Goal: Task Accomplishment & Management: Manage account settings

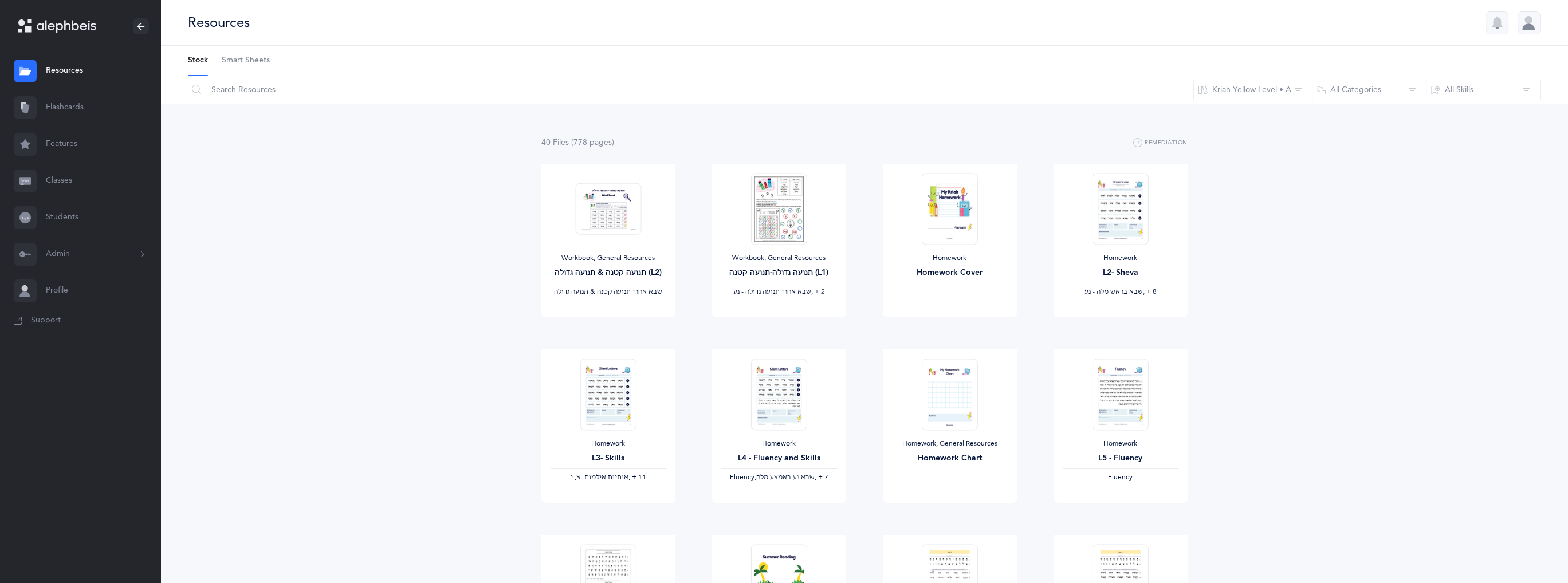
click at [70, 253] on button "Admin" at bounding box center [79, 255] width 160 height 37
click at [72, 279] on link "Staff" at bounding box center [103, 285] width 114 height 25
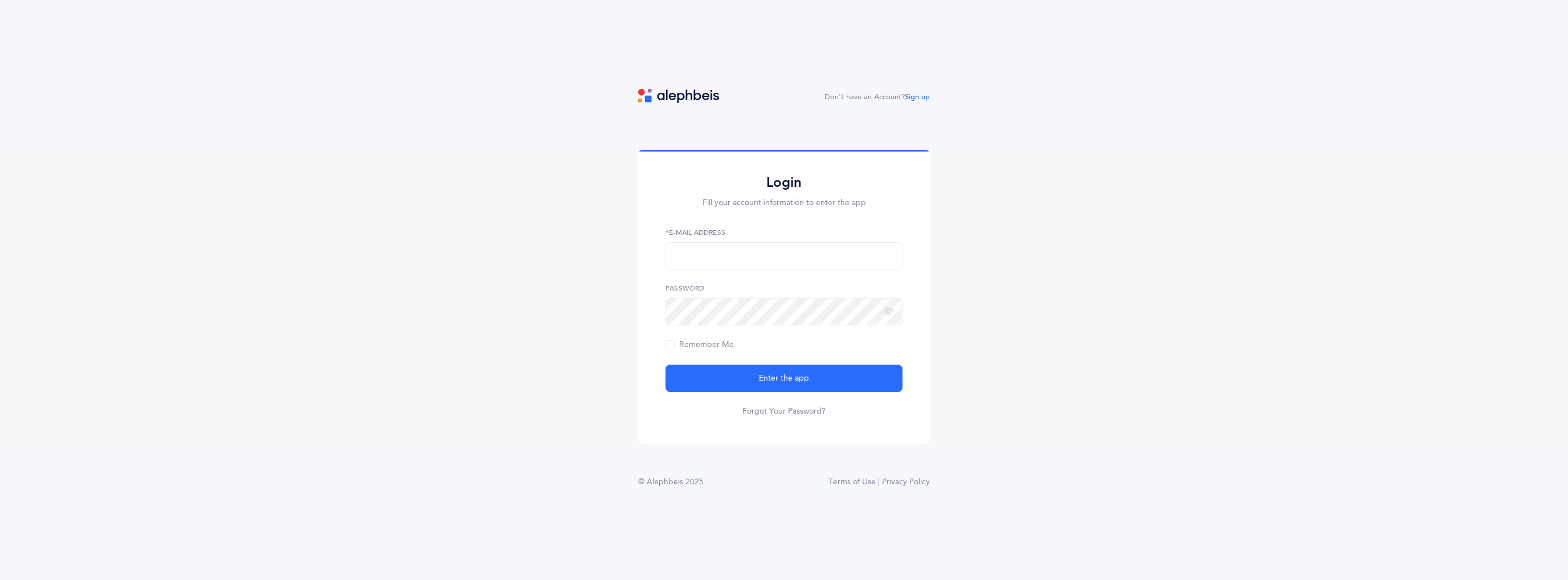
type input "[EMAIL_ADDRESS][DOMAIN_NAME]"
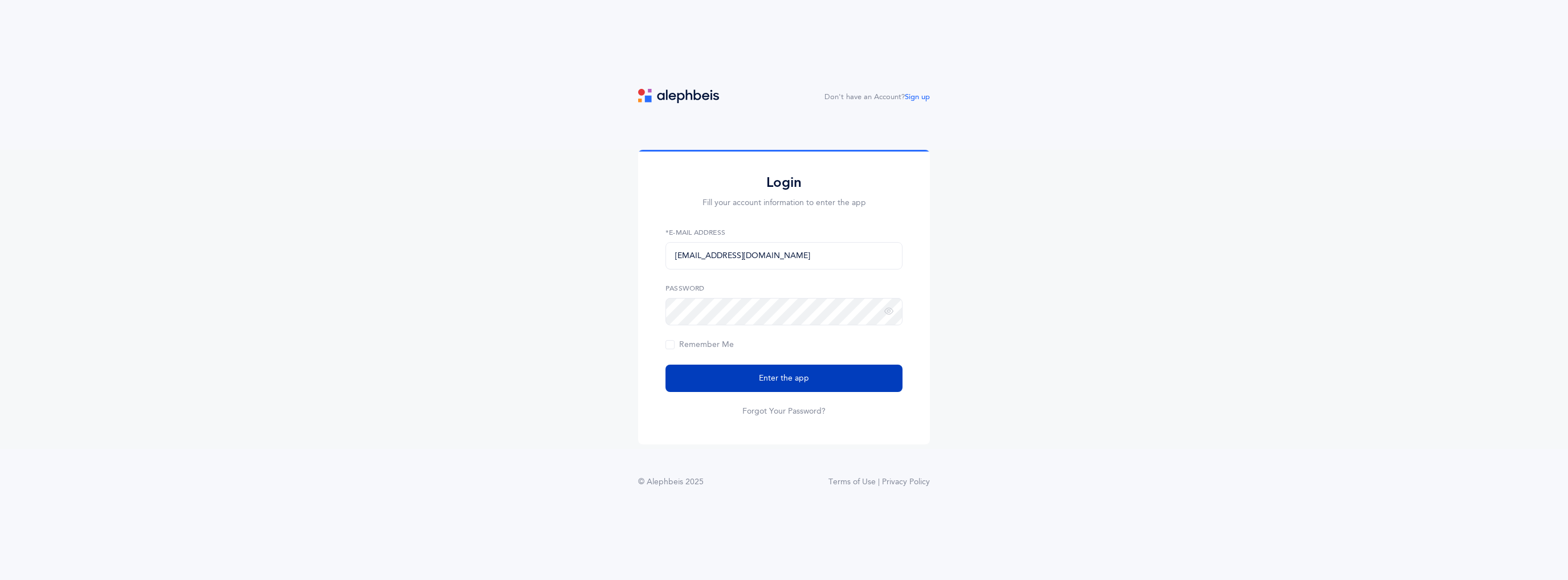
click at [825, 378] on button "Enter the app" at bounding box center [784, 378] width 237 height 27
click at [667, 347] on span "Remember Me" at bounding box center [699, 344] width 68 height 9
click at [0, 0] on input "Remember Me" at bounding box center [0, 0] width 0 height 0
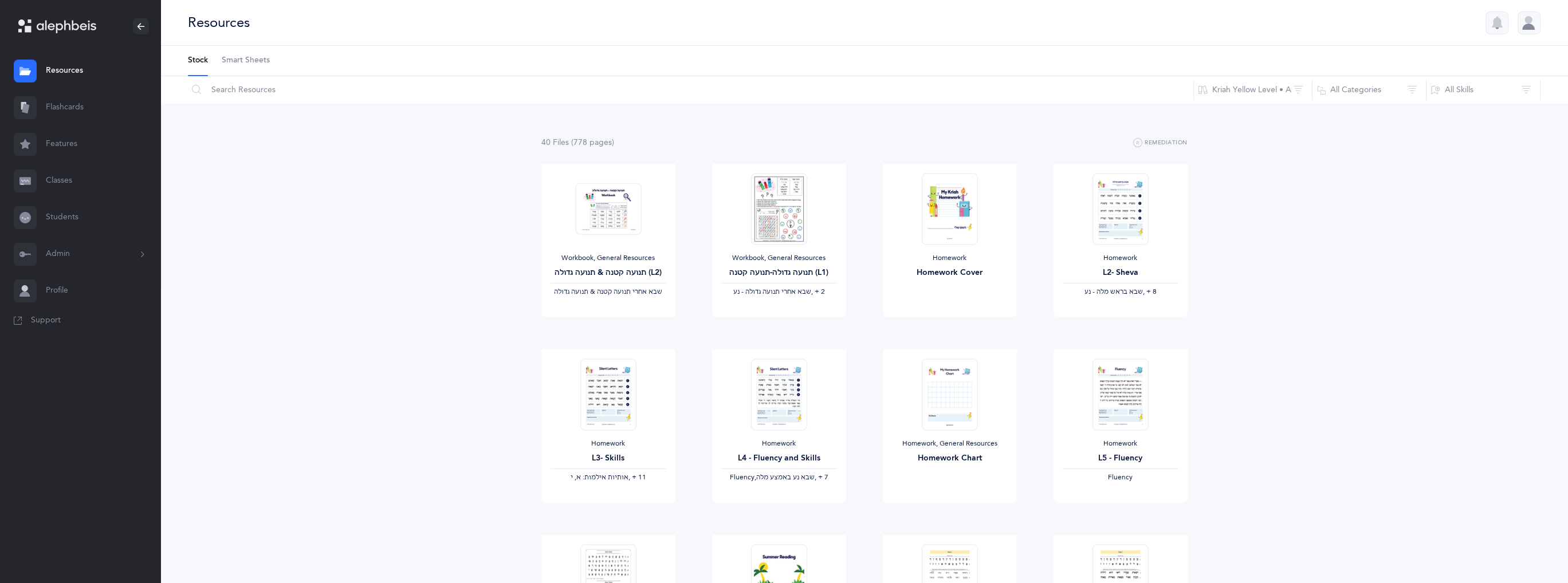
click at [86, 261] on button "Admin" at bounding box center [79, 255] width 160 height 37
click at [76, 280] on link "Staff" at bounding box center [103, 285] width 114 height 25
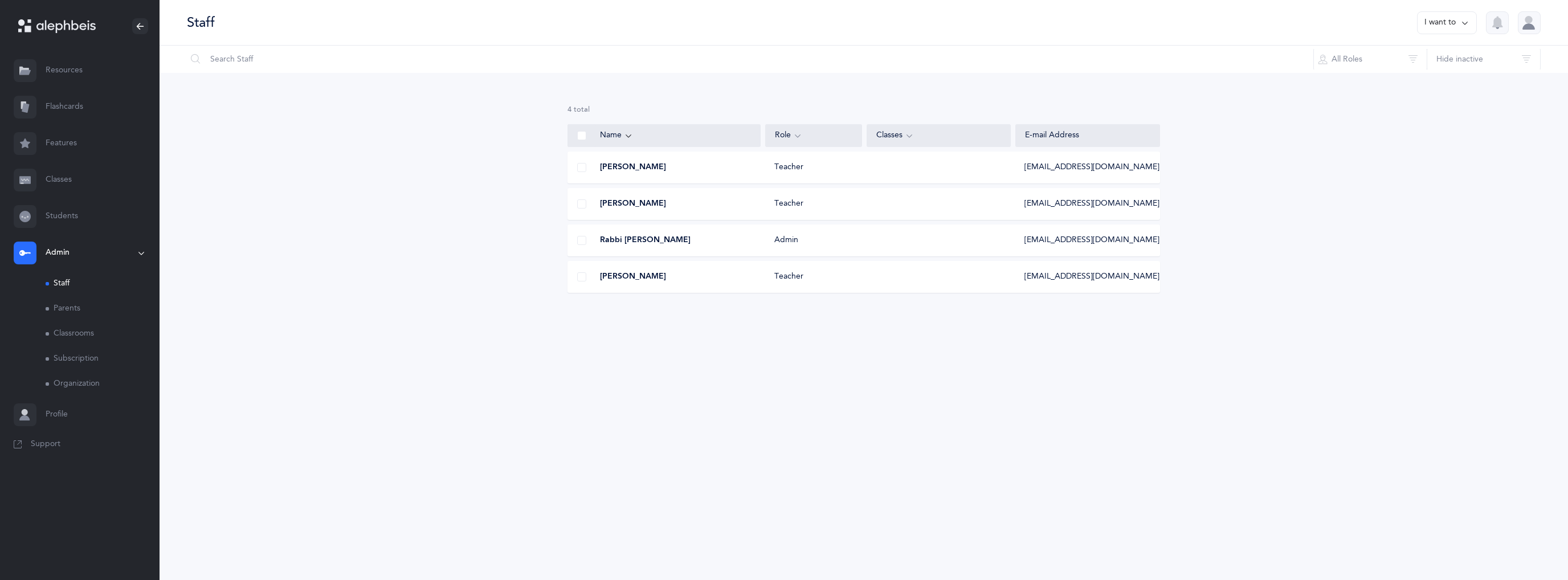
click at [896, 210] on div "Morah Sharon Halali Teacher shalali@magenephraim.com" at bounding box center [864, 203] width 593 height 32
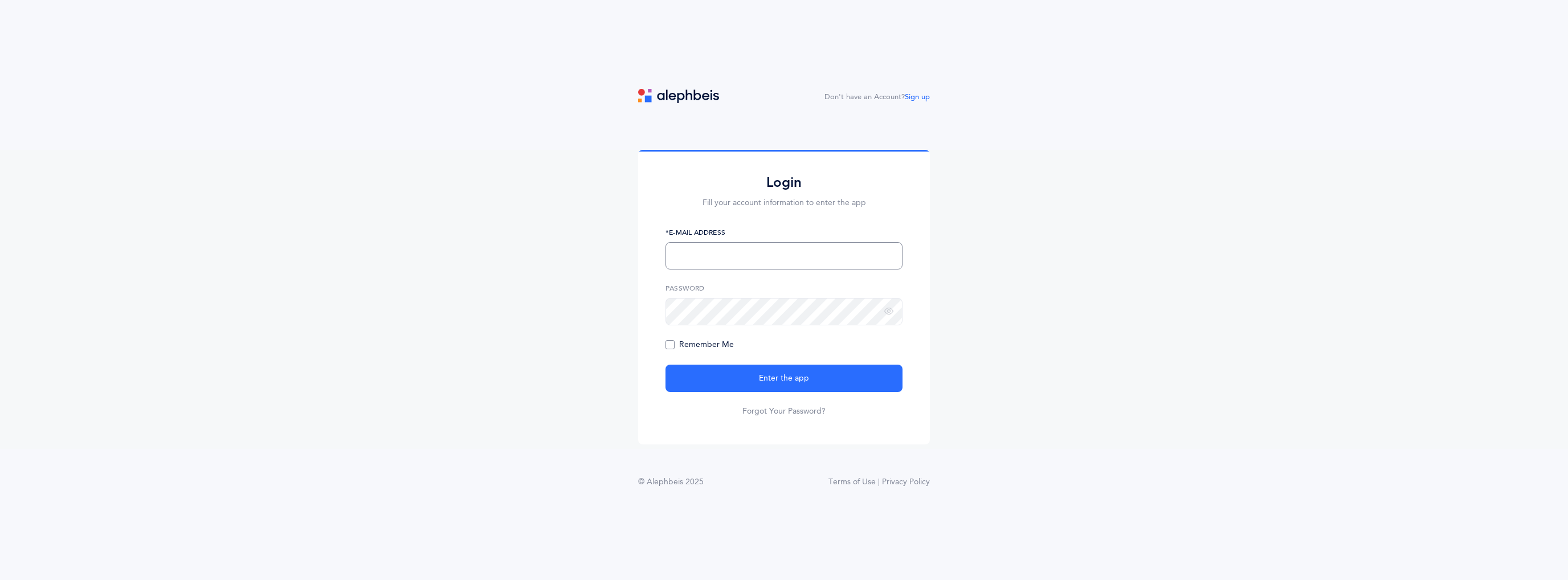
type input "[EMAIL_ADDRESS][DOMAIN_NAME]"
click at [675, 346] on span "Remember Me" at bounding box center [699, 344] width 68 height 9
click at [0, 0] on input "Remember Me" at bounding box center [0, 0] width 0 height 0
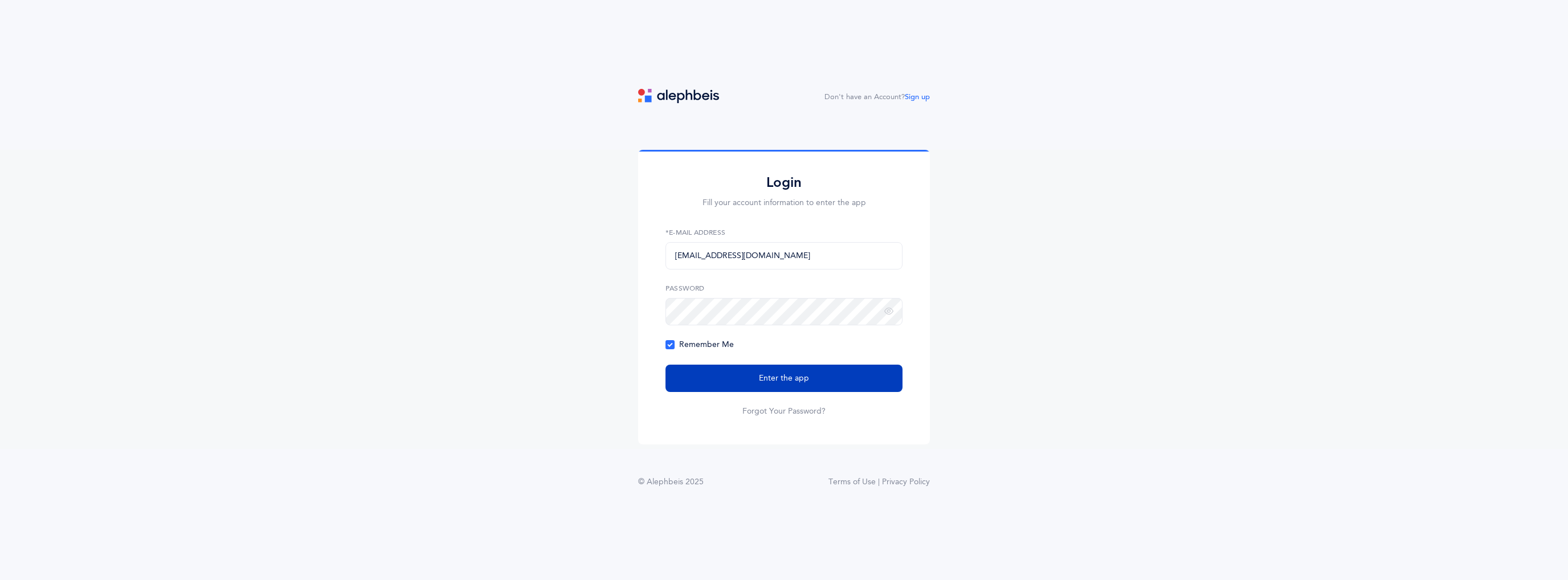
click at [784, 380] on span "Enter the app" at bounding box center [784, 379] width 50 height 12
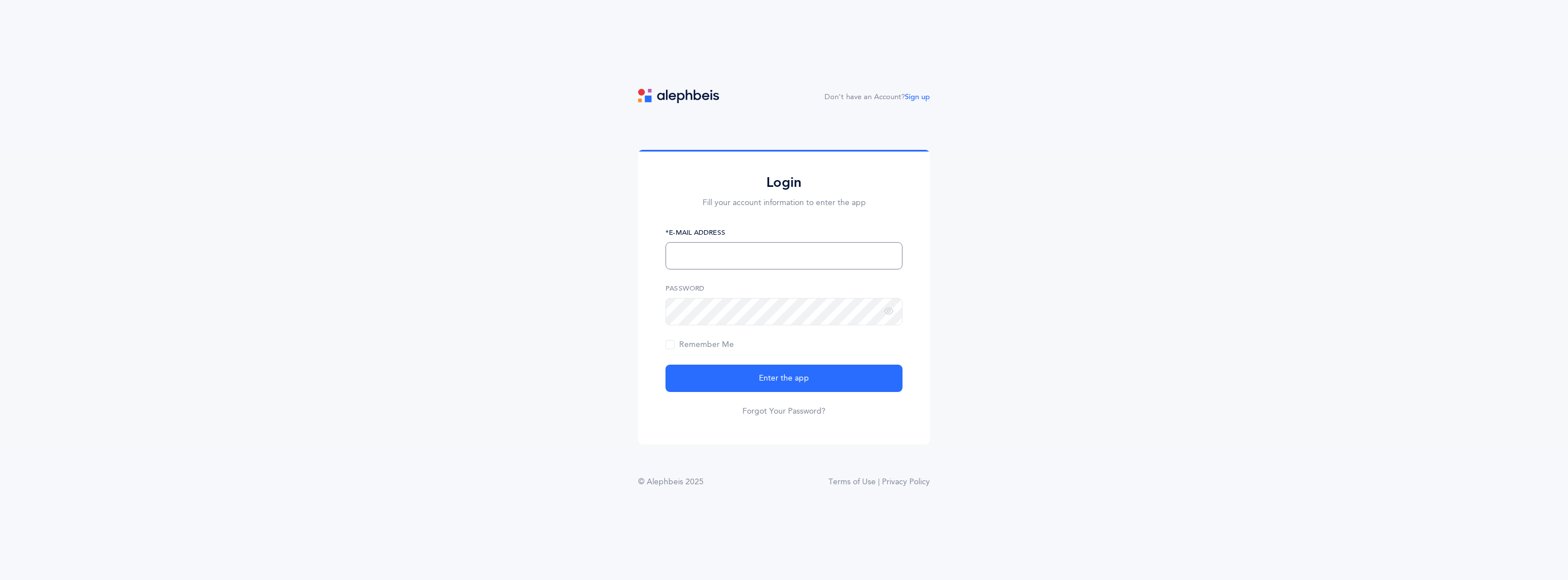
type input "[EMAIL_ADDRESS][DOMAIN_NAME]"
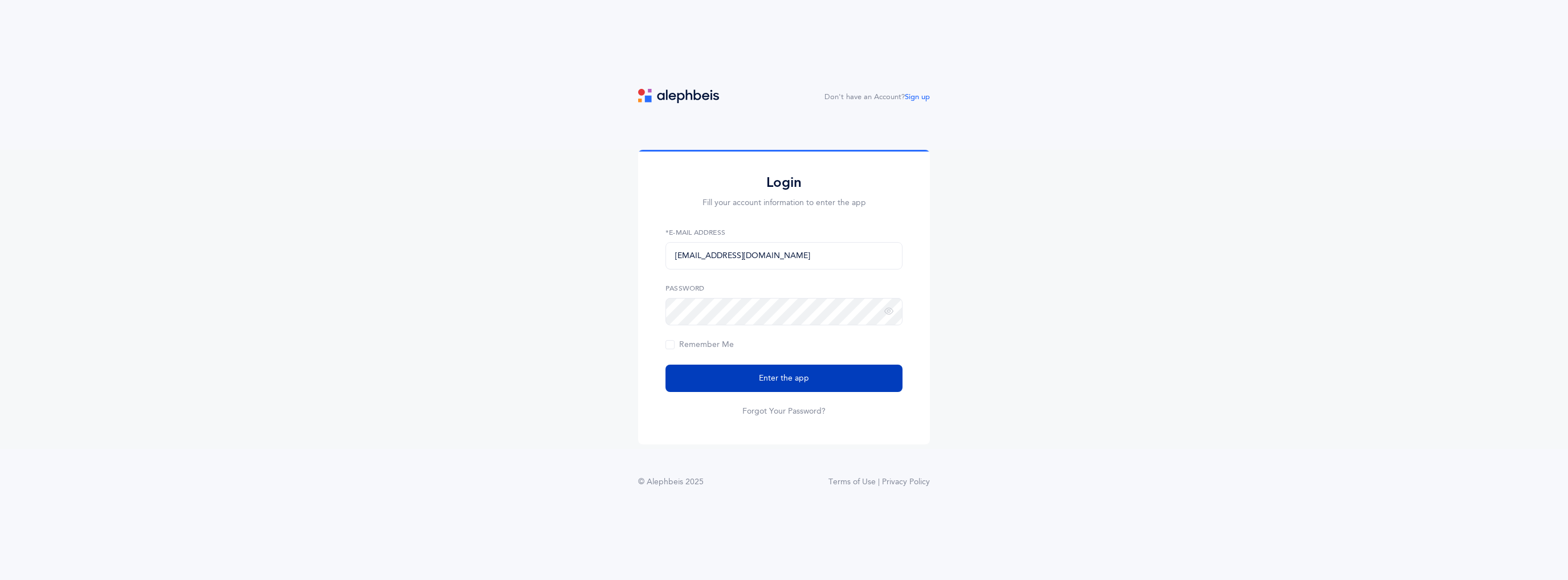
click at [787, 378] on span "Enter the app" at bounding box center [784, 379] width 50 height 12
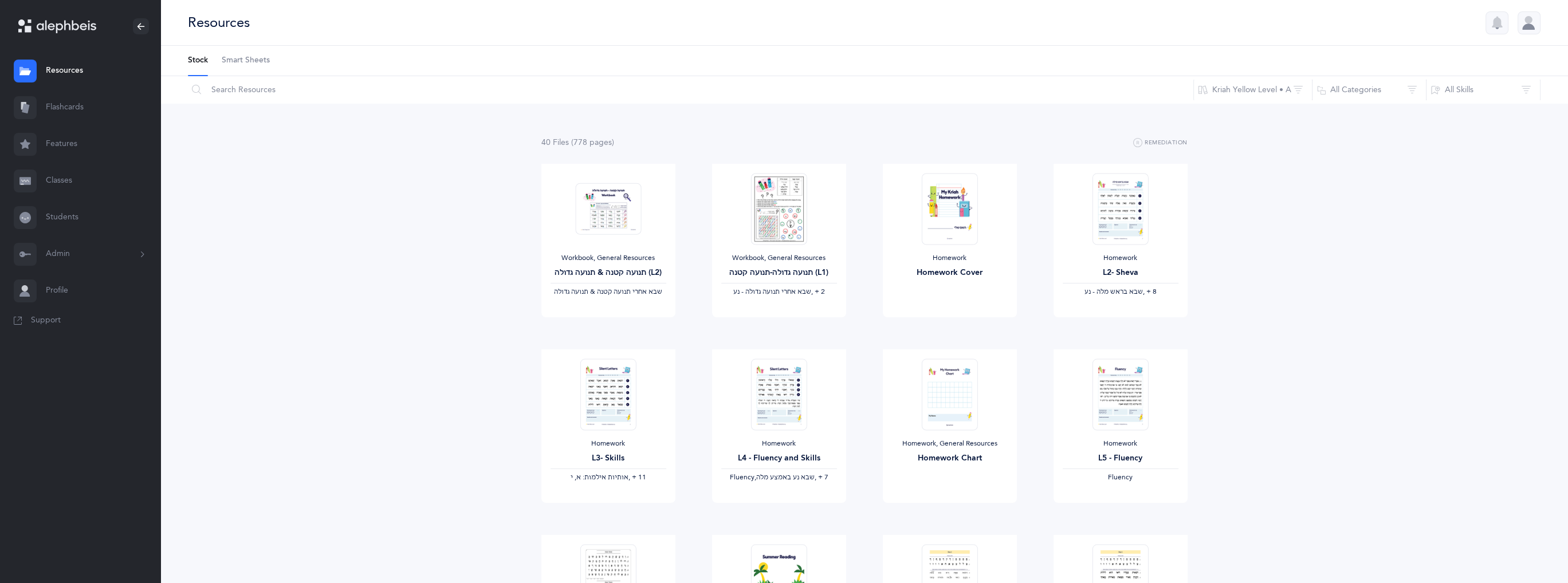
click at [71, 251] on button "Admin" at bounding box center [79, 255] width 160 height 37
click at [81, 279] on link "Staff" at bounding box center [103, 285] width 114 height 25
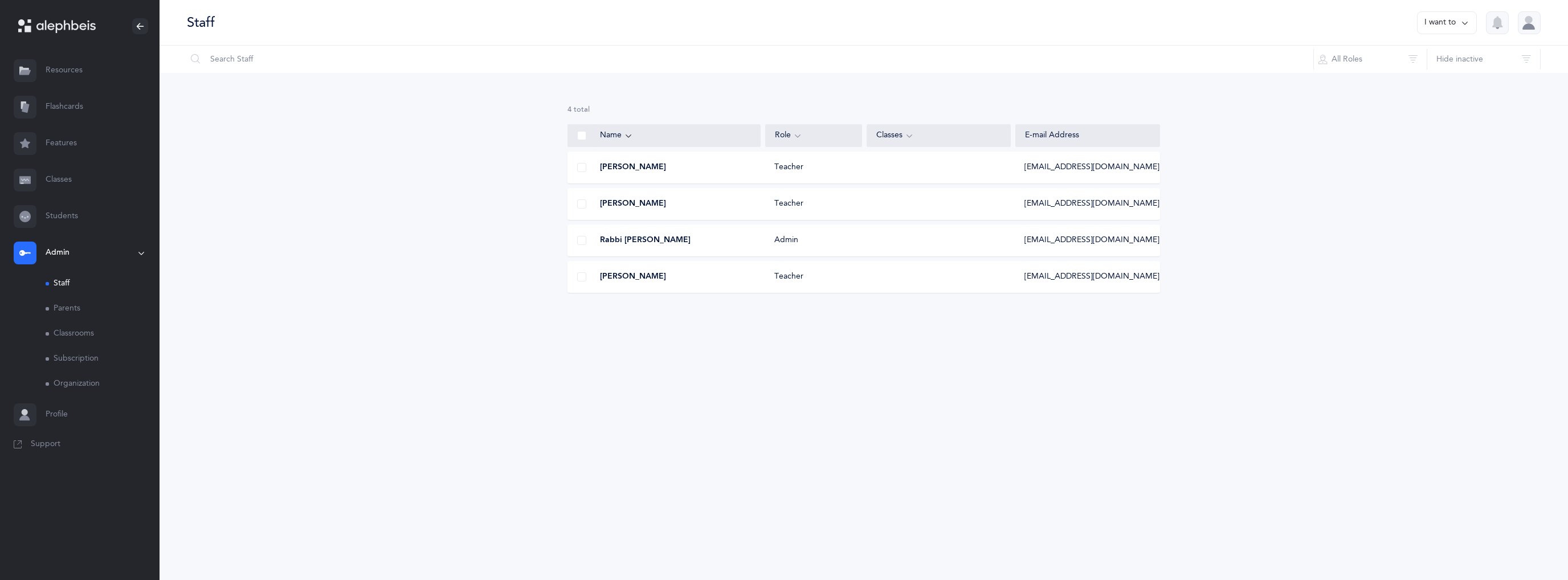
click at [679, 207] on div "[PERSON_NAME]" at bounding box center [664, 204] width 193 height 12
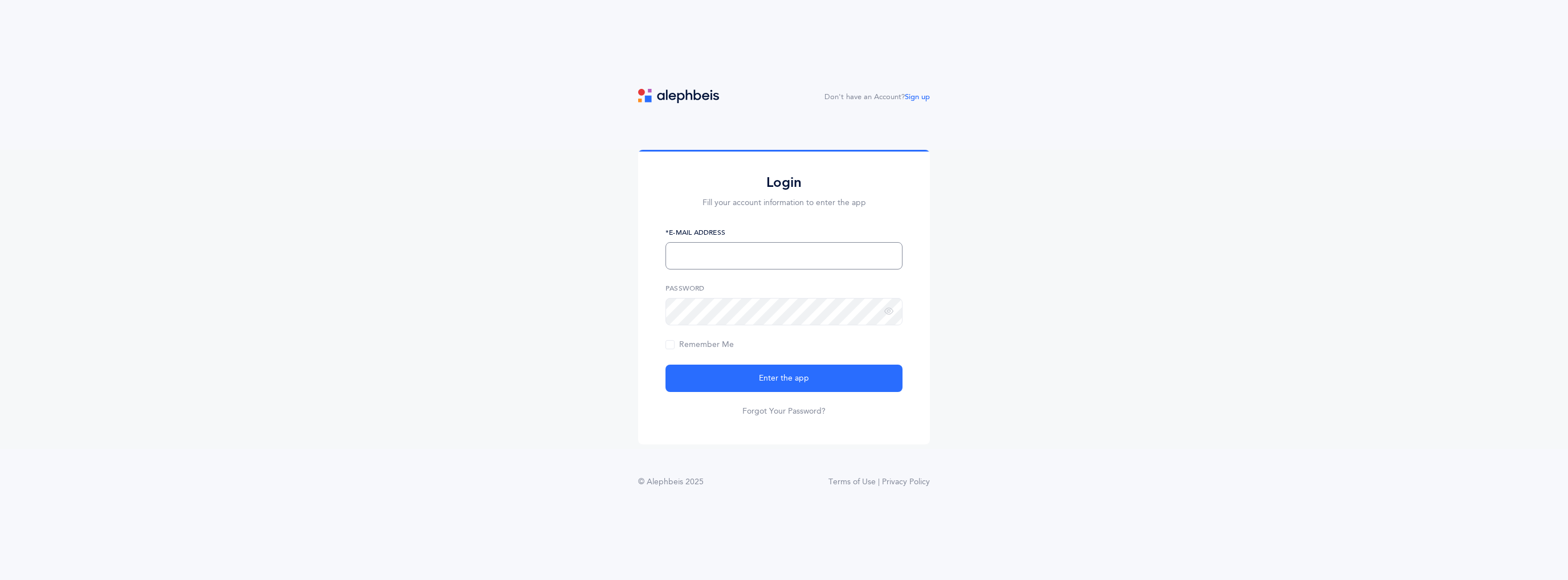
type input "[EMAIL_ADDRESS][DOMAIN_NAME]"
click at [675, 347] on span "Remember Me" at bounding box center [699, 344] width 68 height 9
click at [0, 0] on input "Remember Me" at bounding box center [0, 0] width 0 height 0
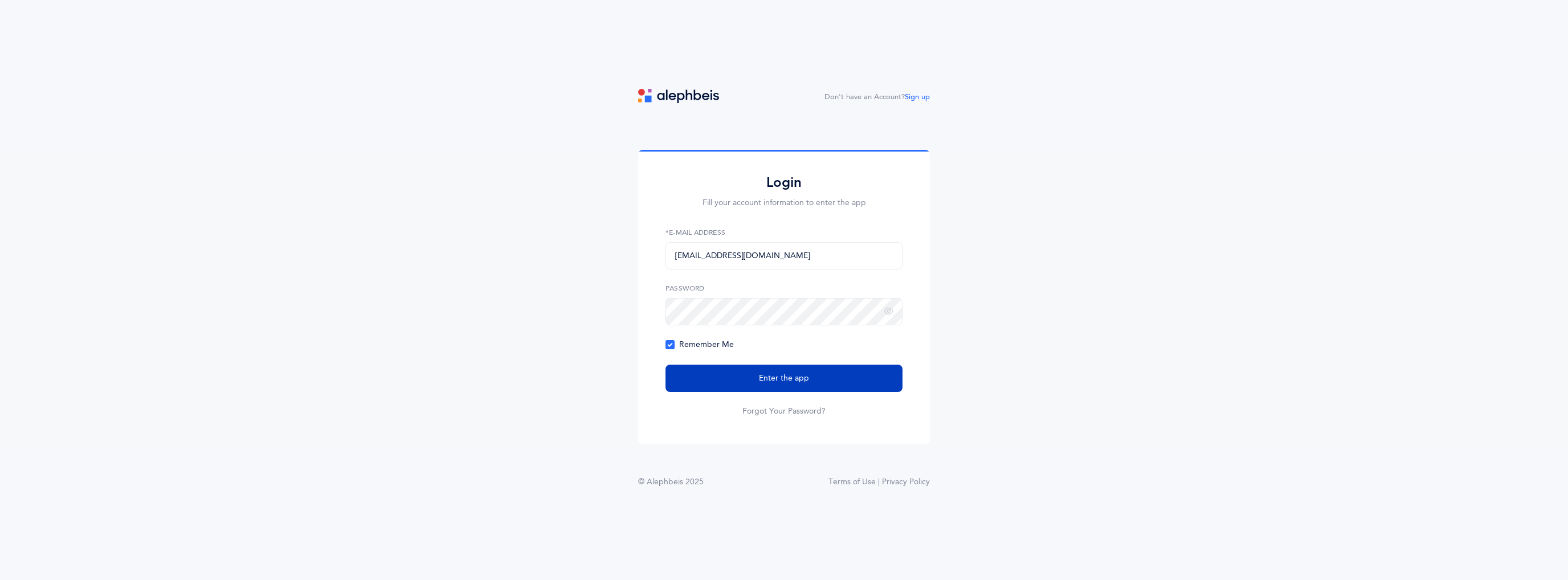
click at [782, 374] on span "Enter the app" at bounding box center [784, 379] width 50 height 12
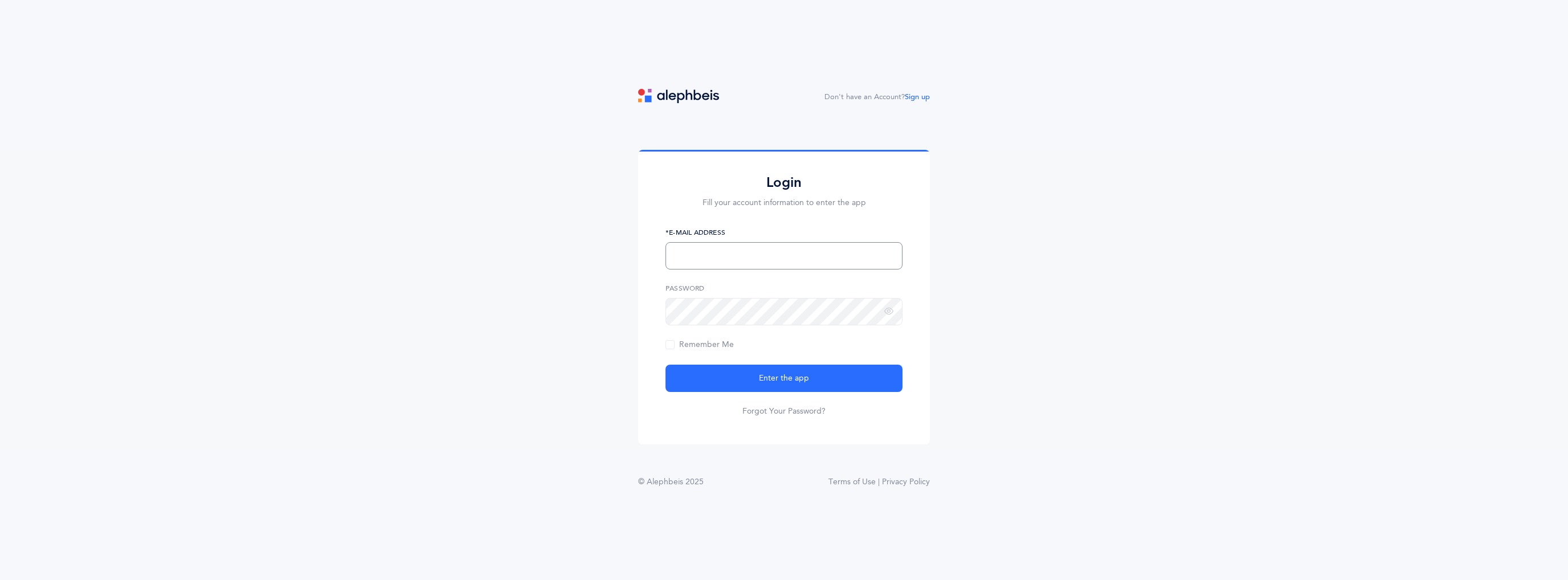
type input "[EMAIL_ADDRESS][DOMAIN_NAME]"
click at [94, 84] on div "Don't have an Account? Sign up Login Fill your account information to enter the…" at bounding box center [784, 290] width 1568 height 580
click at [701, 344] on span "Remember Me" at bounding box center [699, 344] width 68 height 9
click at [0, 0] on input "Remember Me" at bounding box center [0, 0] width 0 height 0
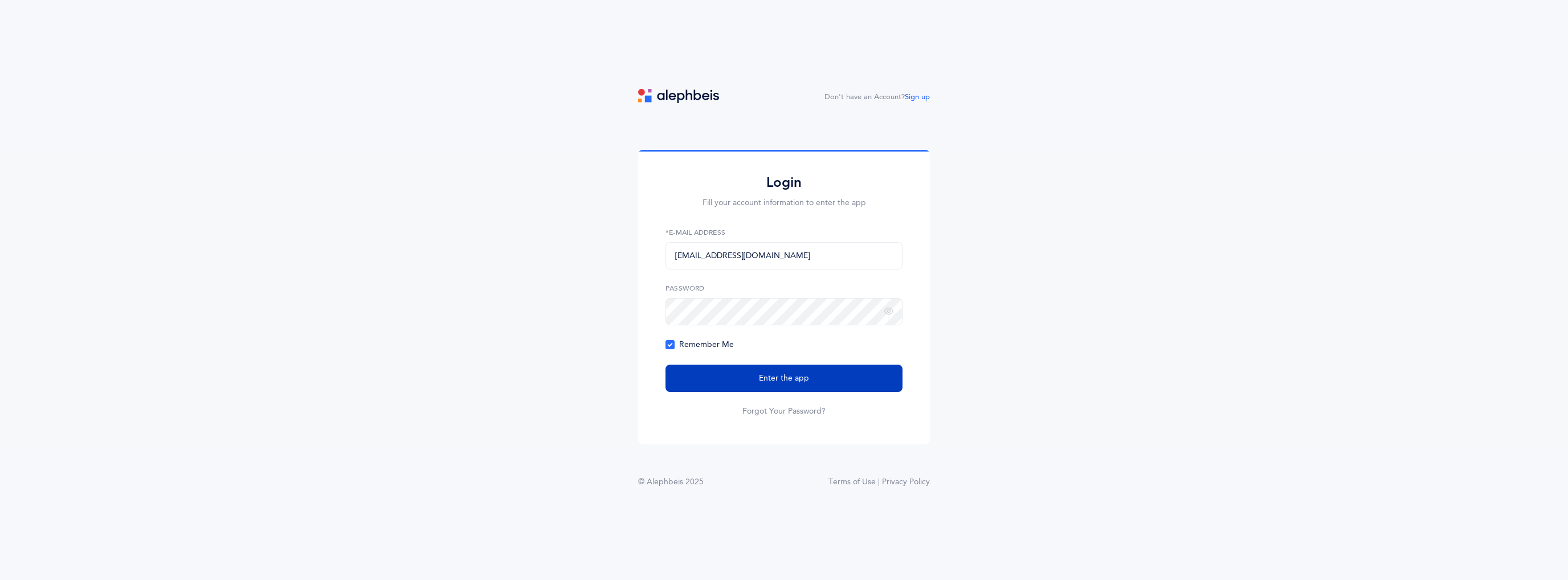
click at [793, 381] on span "Enter the app" at bounding box center [784, 379] width 50 height 12
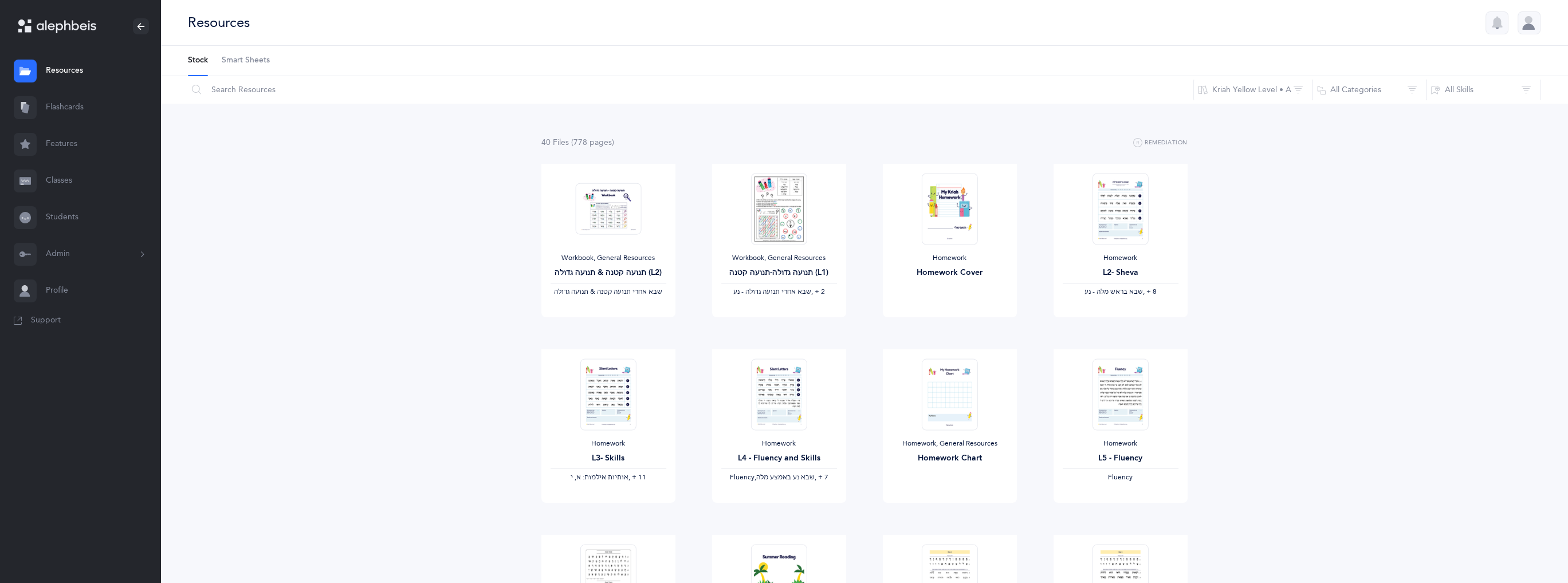
click at [133, 259] on button "Admin" at bounding box center [79, 255] width 160 height 37
click at [69, 291] on link "Staff" at bounding box center [103, 285] width 114 height 25
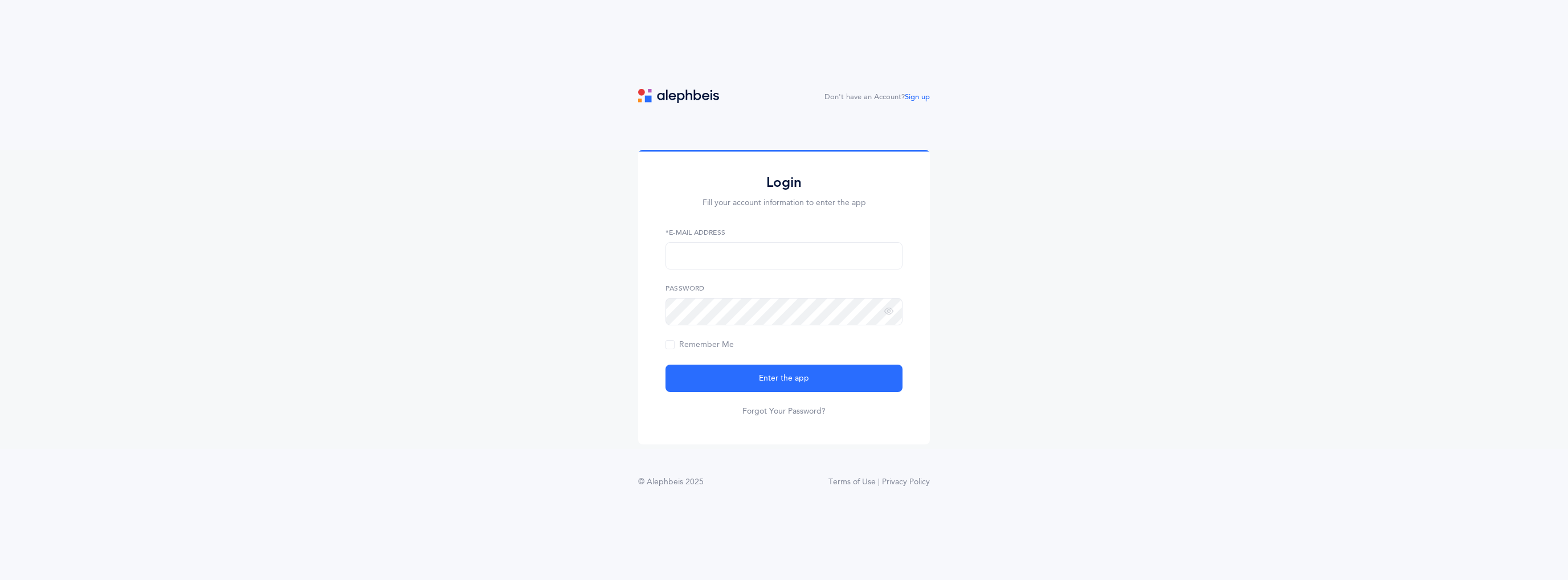
type input "[EMAIL_ADDRESS][DOMAIN_NAME]"
click at [1177, 277] on div "Login Fill your account information to enter the app [EMAIL_ADDRESS][DOMAIN_NAM…" at bounding box center [784, 299] width 1568 height 299
click at [692, 345] on span "Remember Me" at bounding box center [699, 344] width 68 height 9
click at [0, 0] on input "Remember Me" at bounding box center [0, 0] width 0 height 0
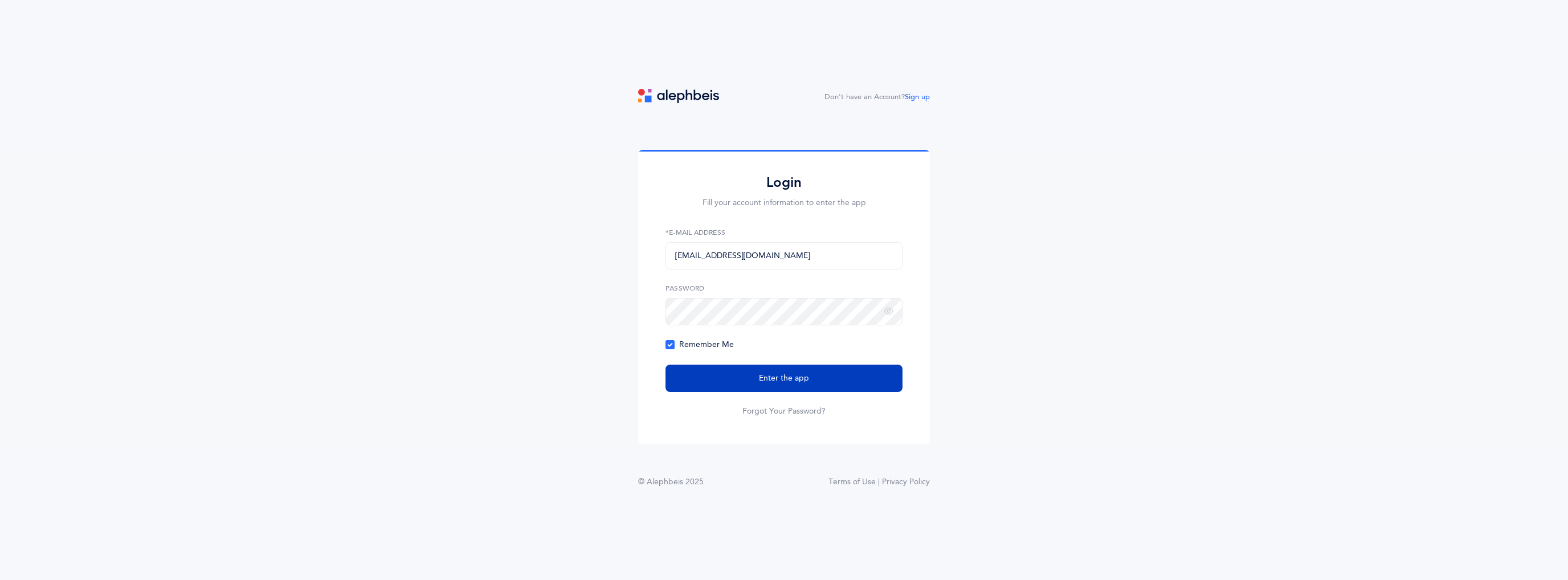
click at [834, 373] on button "Enter the app" at bounding box center [784, 378] width 237 height 27
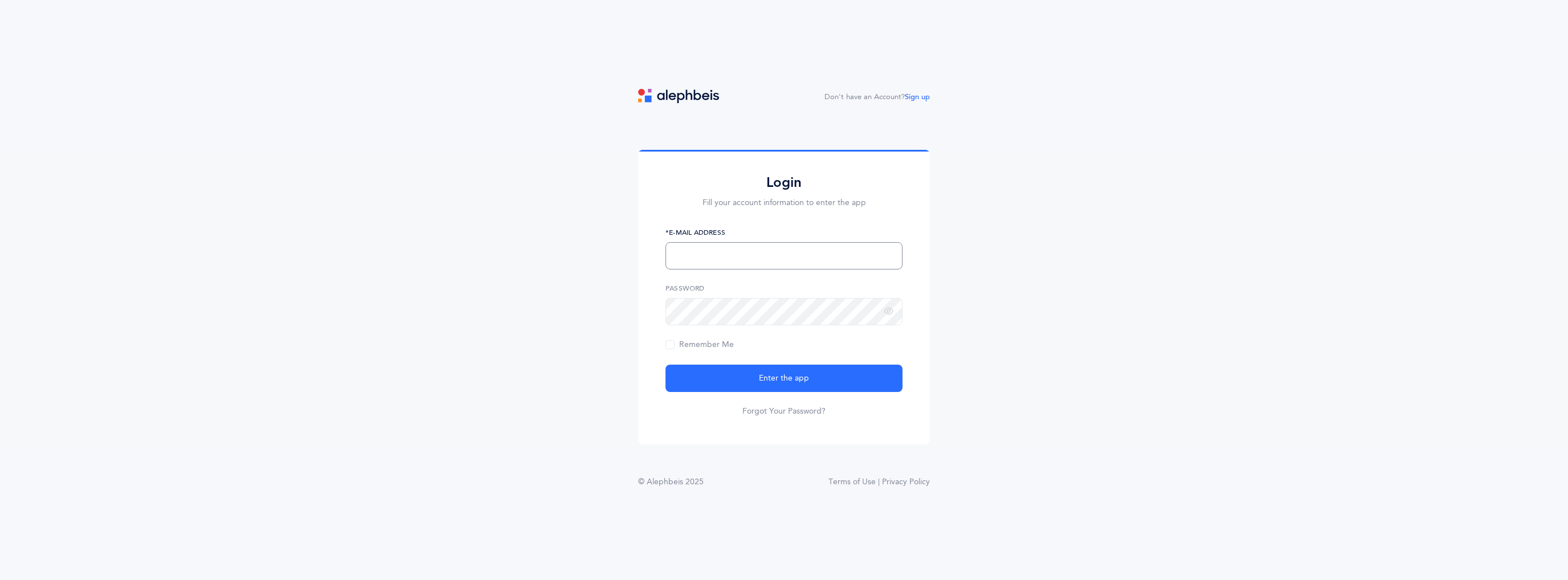
type input "[EMAIL_ADDRESS][DOMAIN_NAME]"
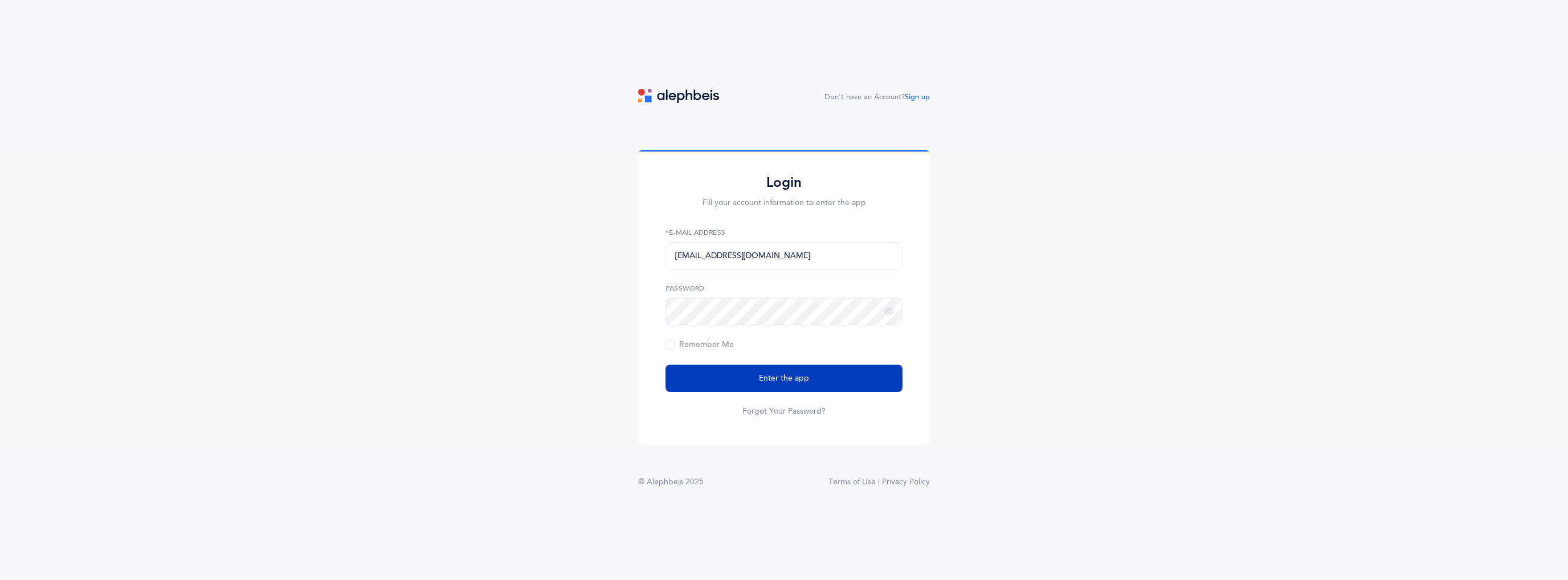
click at [771, 377] on span "Enter the app" at bounding box center [784, 379] width 50 height 12
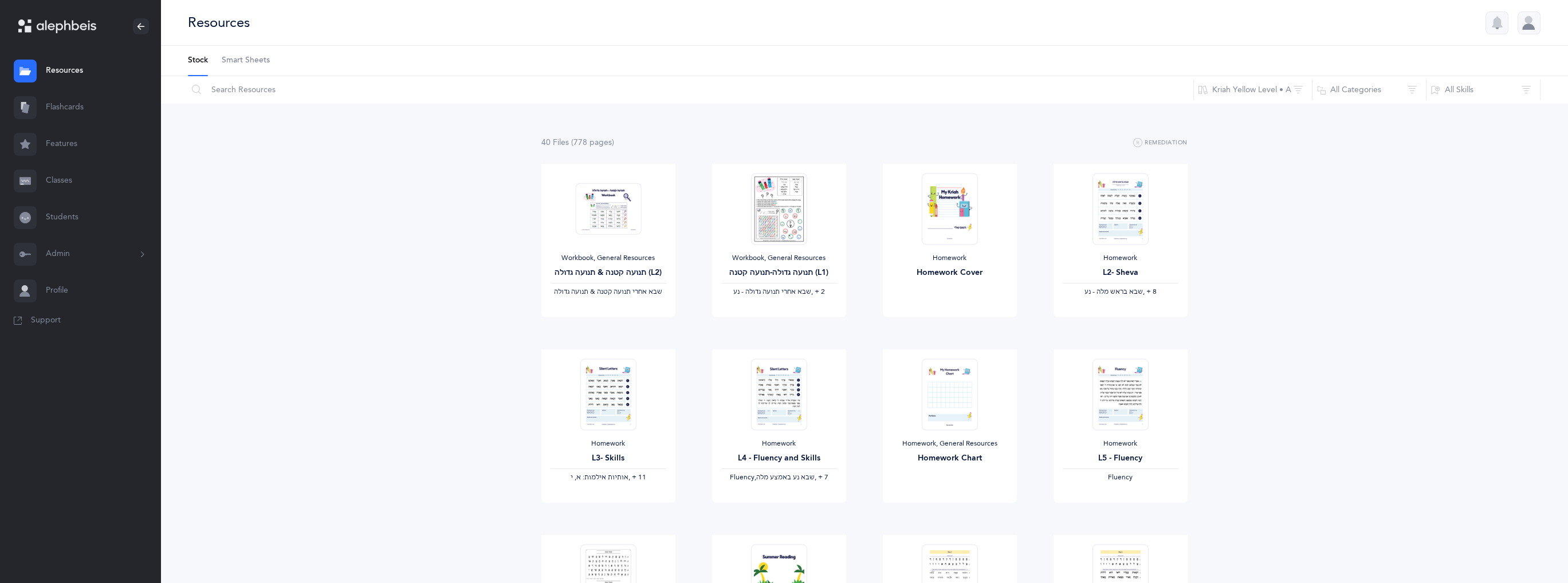
click at [99, 259] on button "Admin" at bounding box center [79, 255] width 160 height 37
click at [74, 289] on link "Staff" at bounding box center [103, 285] width 114 height 25
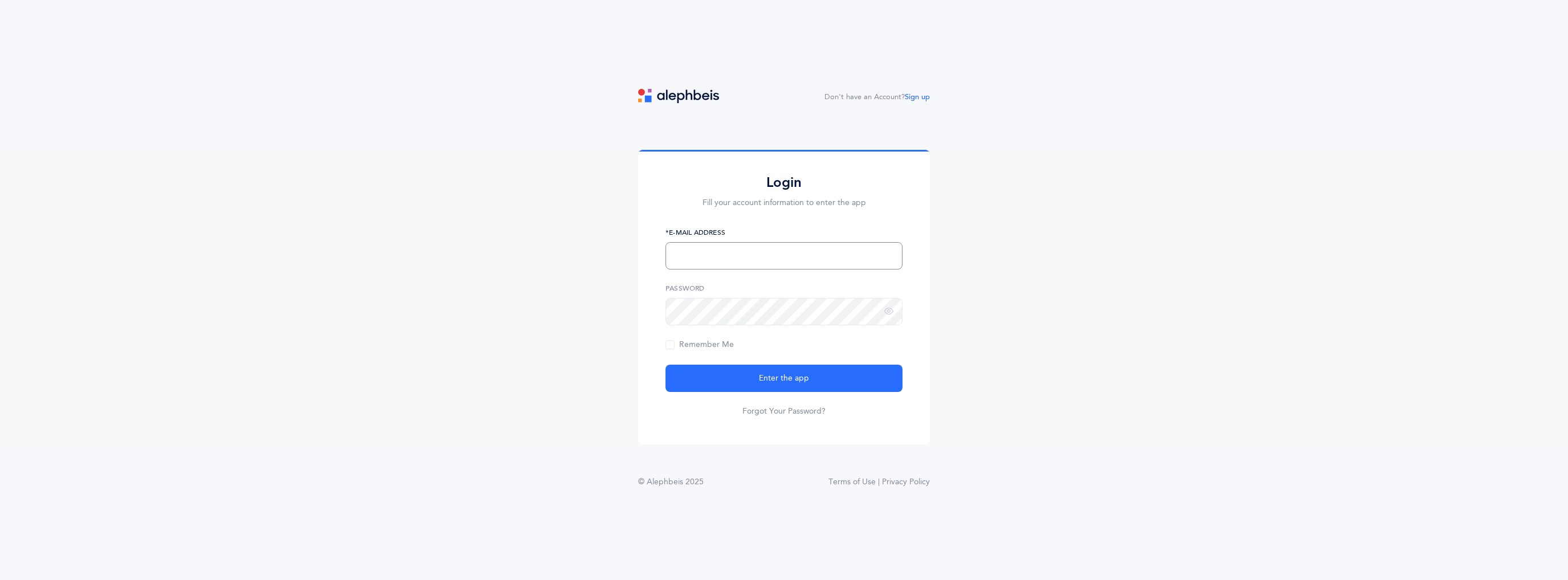
type input "[EMAIL_ADDRESS][DOMAIN_NAME]"
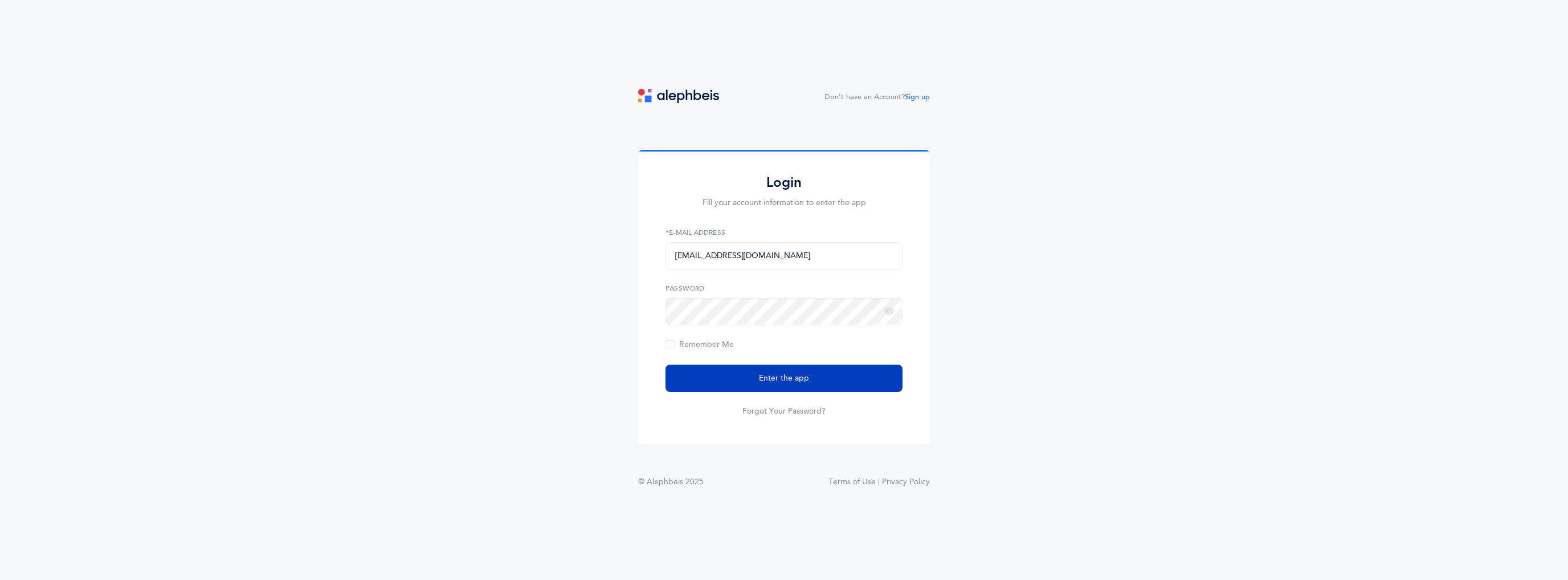
click at [784, 382] on span "Enter the app" at bounding box center [784, 379] width 50 height 12
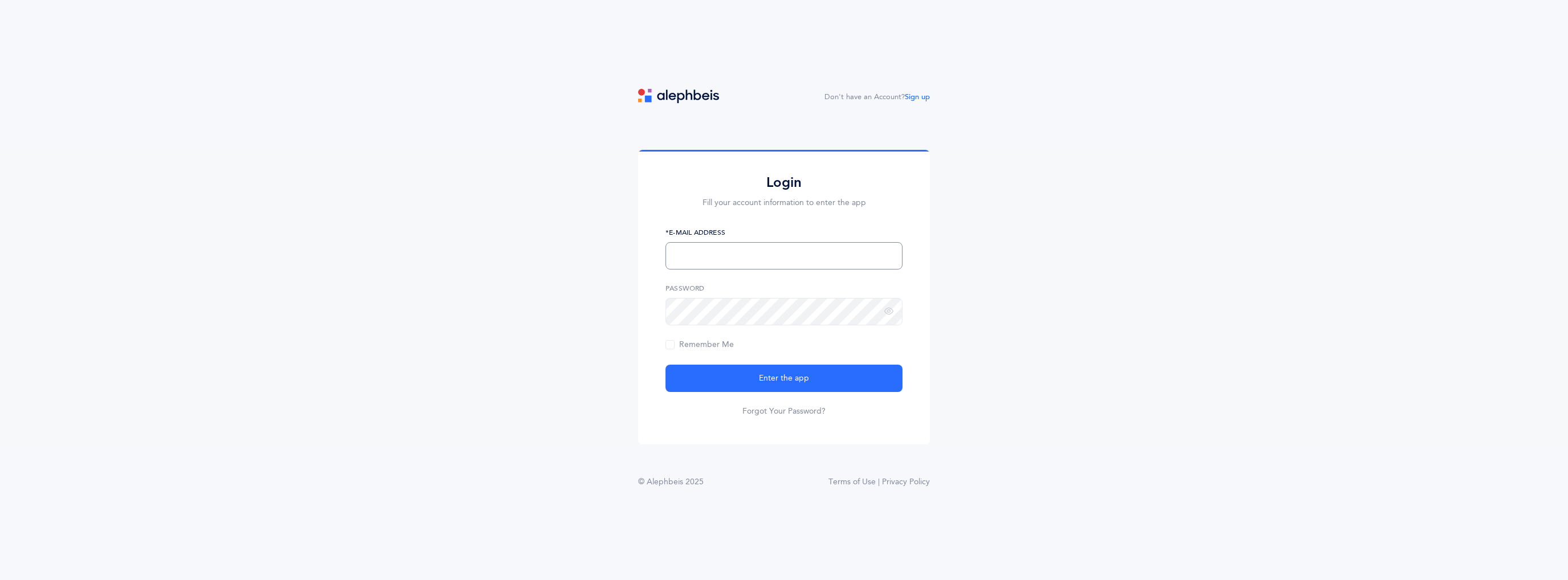
type input "[EMAIL_ADDRESS][DOMAIN_NAME]"
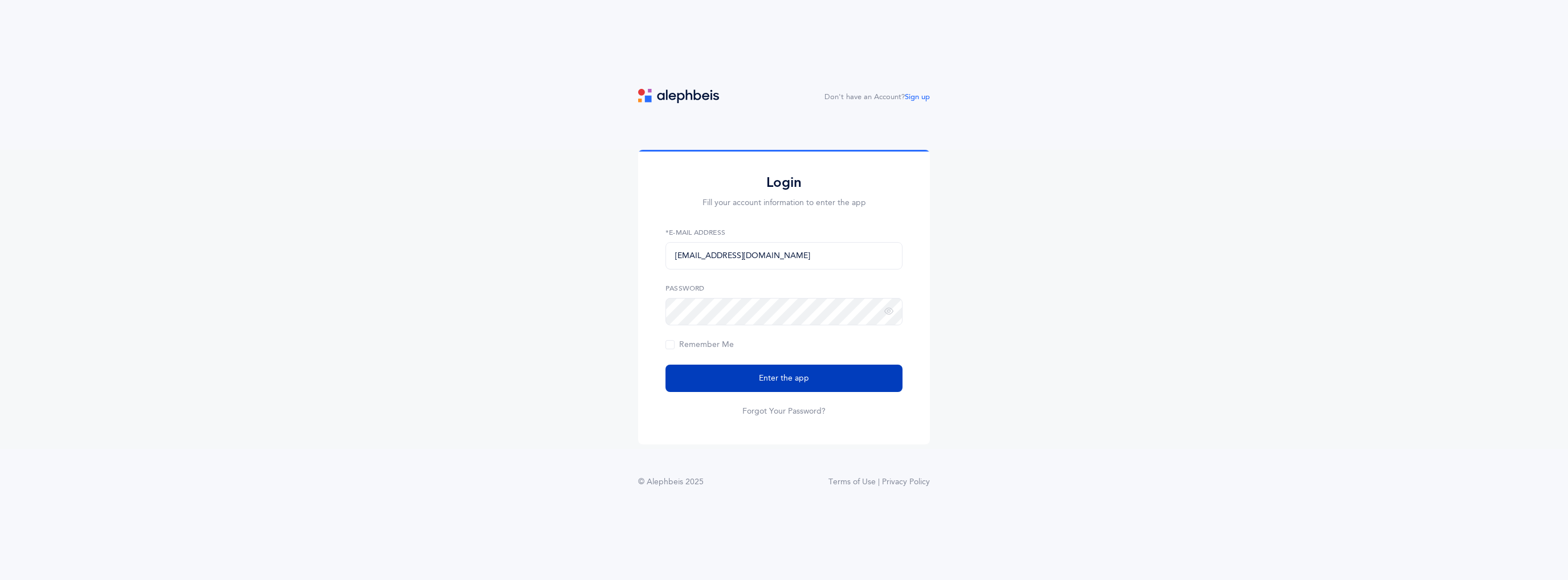
click at [786, 374] on span "Enter the app" at bounding box center [784, 379] width 50 height 12
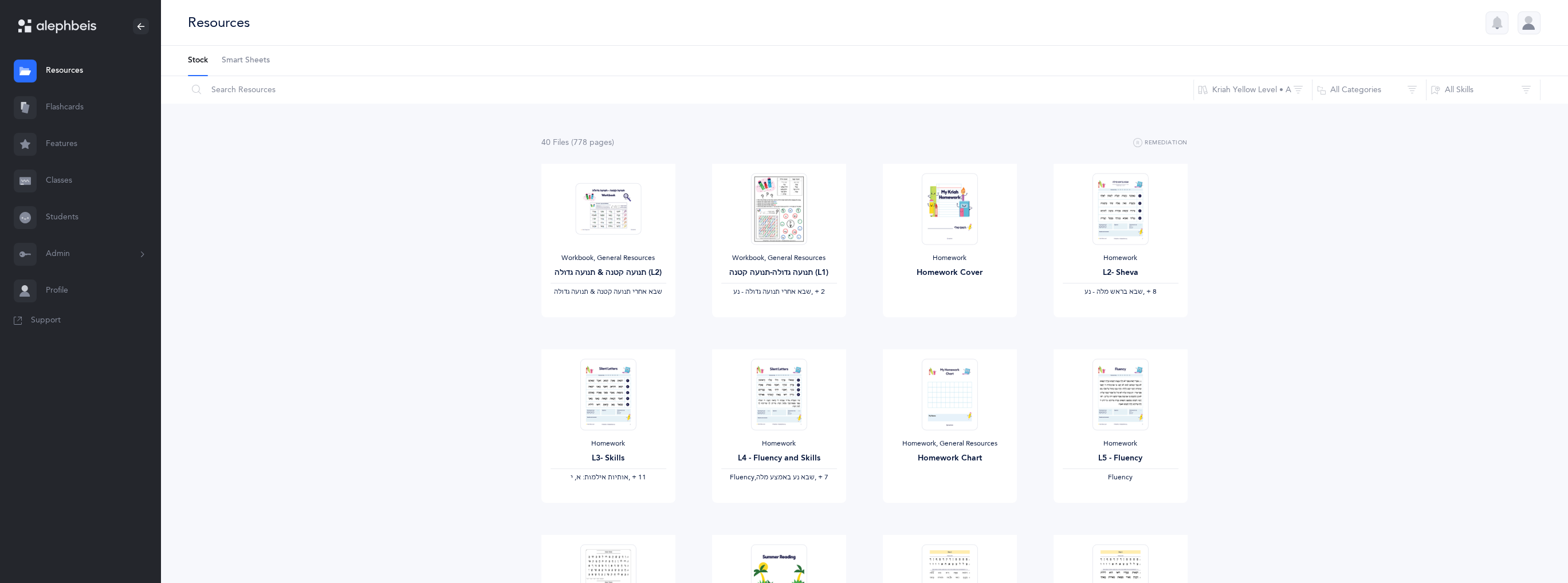
click at [113, 251] on button "Admin" at bounding box center [79, 255] width 160 height 37
click at [78, 170] on link "Classes" at bounding box center [79, 181] width 160 height 37
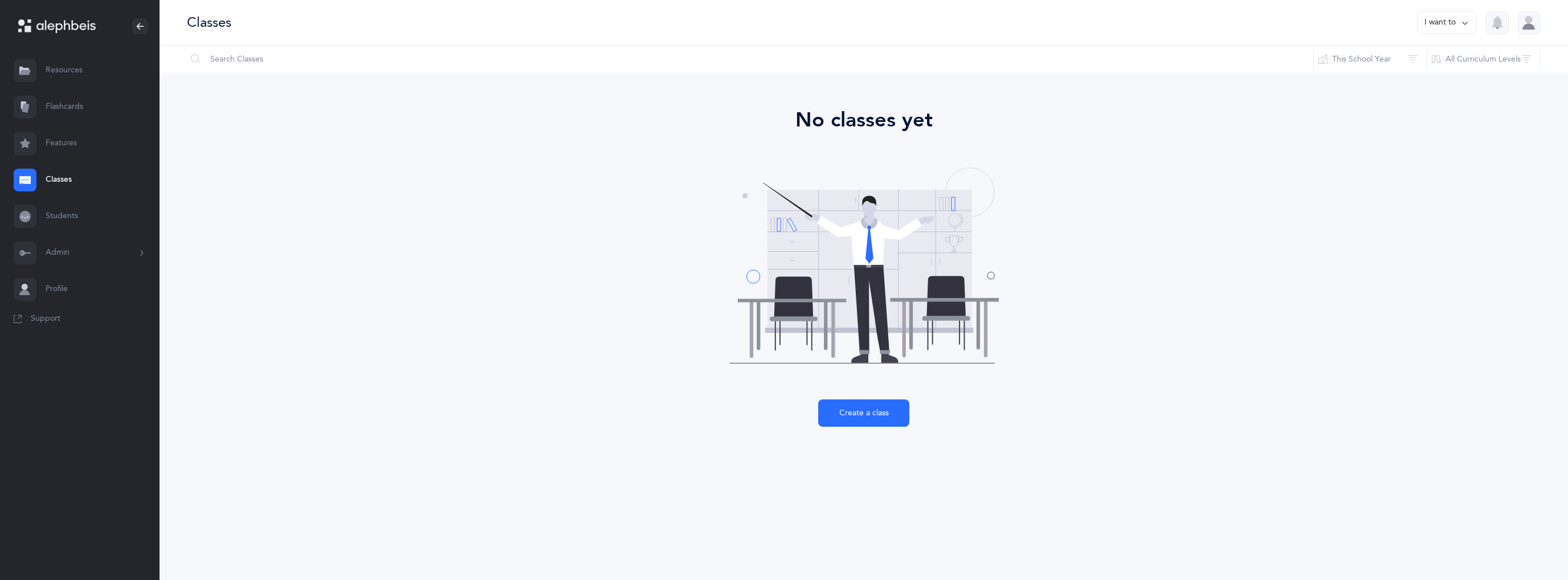
click at [73, 69] on link "Resources" at bounding box center [79, 70] width 159 height 37
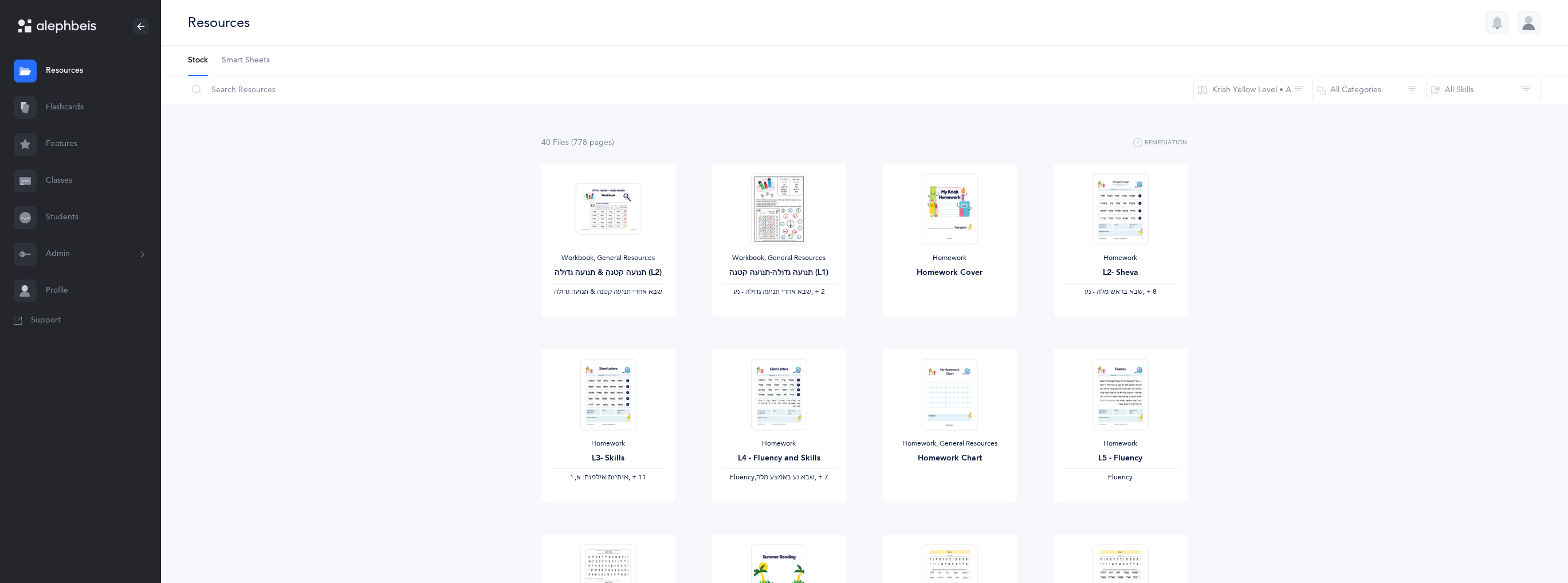
click at [92, 252] on button "Admin" at bounding box center [79, 255] width 160 height 37
click at [69, 285] on link "Staff" at bounding box center [103, 285] width 114 height 25
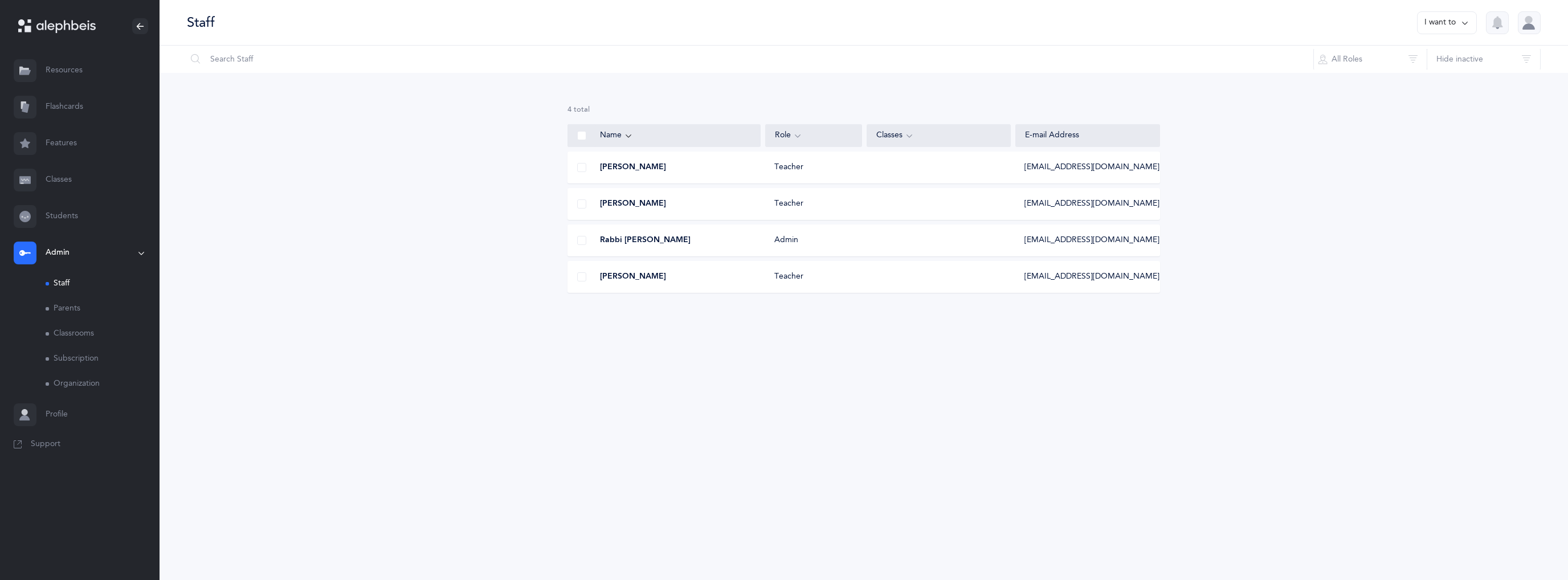
click at [576, 205] on div at bounding box center [581, 204] width 27 height 23
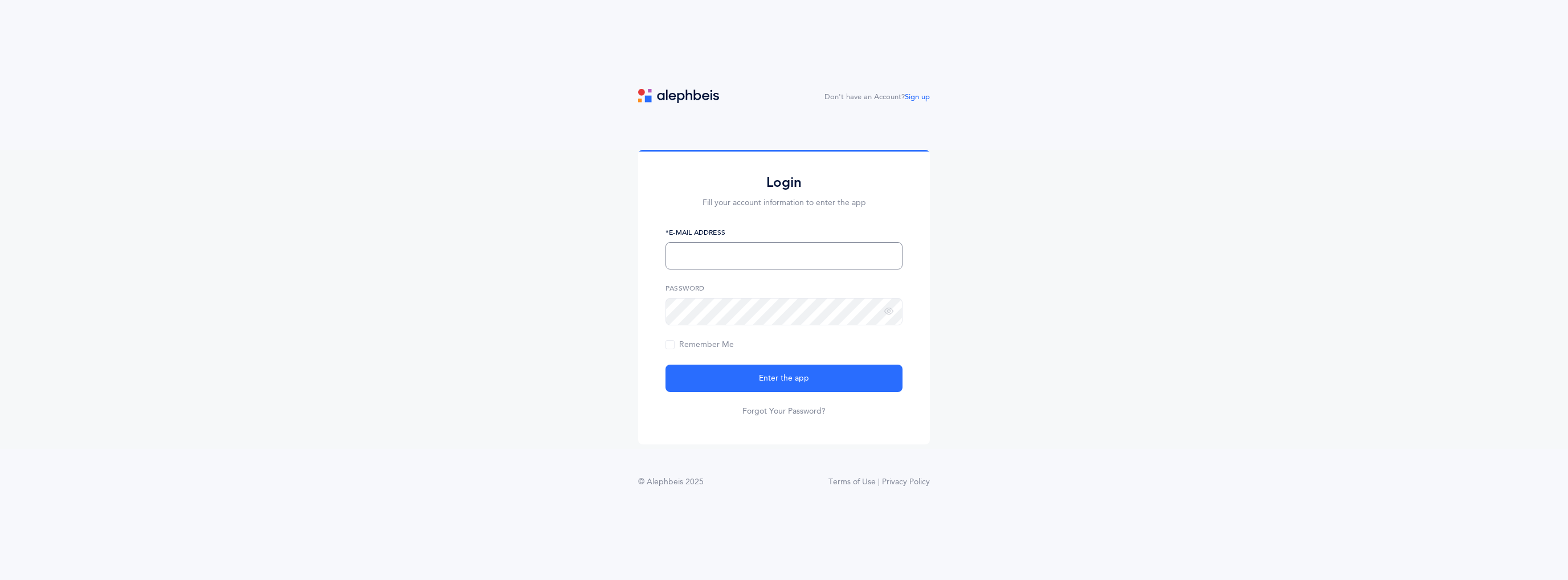
type input "[EMAIL_ADDRESS][DOMAIN_NAME]"
